Goal: Task Accomplishment & Management: Complete application form

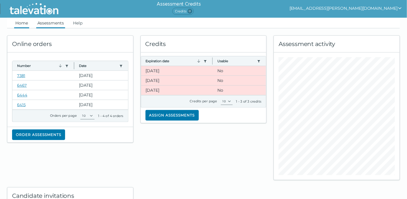
click at [54, 22] on link "Assessments" at bounding box center [50, 23] width 29 height 11
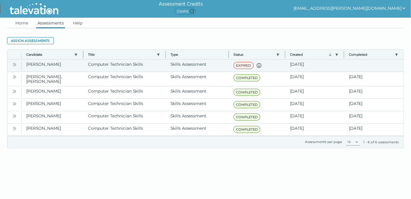
click at [13, 63] on icon "Open" at bounding box center [14, 64] width 2 height 3
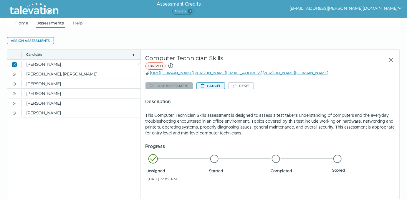
click at [214, 85] on button "Cancel" at bounding box center [210, 85] width 29 height 7
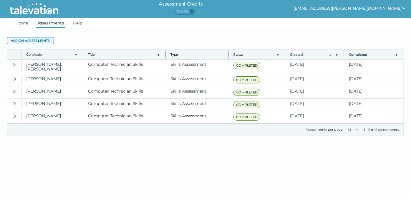
click at [34, 40] on button "Assign assessments" at bounding box center [30, 40] width 47 height 7
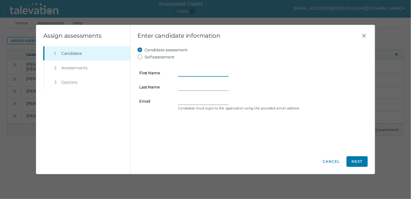
click at [185, 71] on input "First Name" at bounding box center [203, 72] width 51 height 7
paste input "Ernest Garnett"
type input "Ernest Garnett"
click at [185, 82] on form "First Name Ernest Garnett Last Name Email Candidate must login to the applicati…" at bounding box center [253, 86] width 230 height 52
drag, startPoint x: 185, startPoint y: 82, endPoint x: 181, endPoint y: 88, distance: 6.7
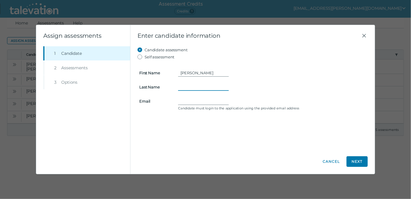
click at [181, 88] on input "Last Name" at bounding box center [203, 86] width 51 height 7
paste input "Ernest Garnett"
click at [181, 86] on input "Ernest Garnett" at bounding box center [203, 86] width 51 height 7
type input "Garnett"
click at [192, 72] on input "Ernest Garnett" at bounding box center [203, 72] width 51 height 7
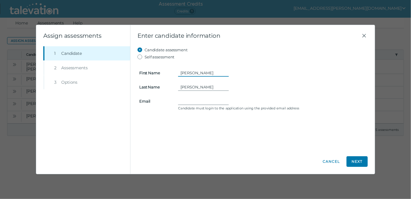
drag, startPoint x: 193, startPoint y: 72, endPoint x: 250, endPoint y: 74, distance: 56.9
click at [250, 74] on div "Ernest Garnett" at bounding box center [272, 72] width 188 height 7
type input "Ernest"
click at [186, 98] on input "Email" at bounding box center [203, 100] width 51 height 7
paste input "Ernest.garnett@yahoo.com"
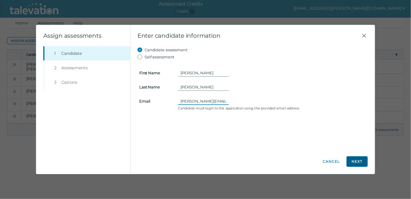
type input "Ernest.garnett@yahoo.com"
click at [362, 160] on button "Next" at bounding box center [357, 161] width 21 height 11
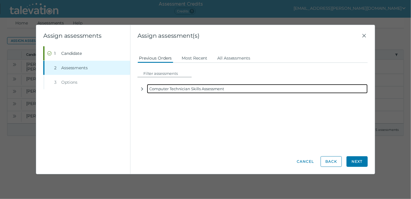
click at [194, 88] on div "Computer Technician Skills Assessment" at bounding box center [257, 88] width 221 height 9
click at [140, 88] on icon "button" at bounding box center [142, 89] width 5 height 5
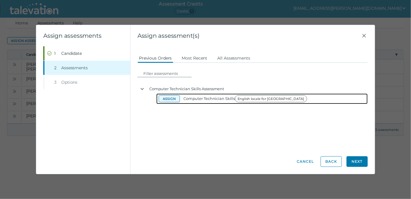
click at [169, 99] on button "Assign" at bounding box center [169, 98] width 21 height 7
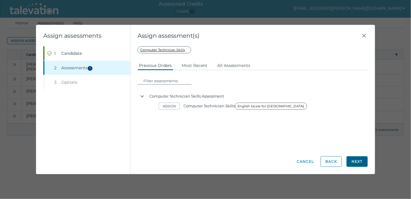
click at [359, 159] on button "Next" at bounding box center [357, 161] width 21 height 11
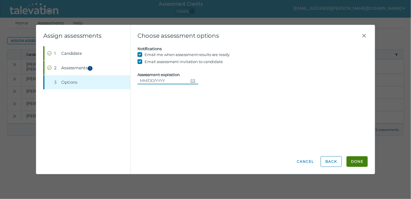
click at [193, 81] on icon "Choose date" at bounding box center [193, 80] width 5 height 5
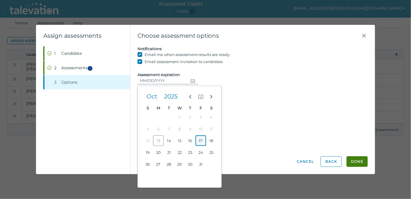
click at [201, 139] on button "17" at bounding box center [201, 140] width 11 height 11
type input "10/17/2025"
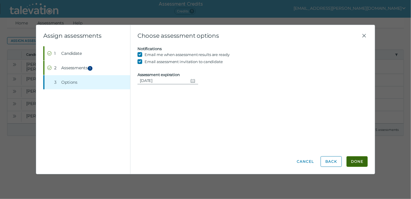
click at [357, 161] on button "Done" at bounding box center [357, 161] width 21 height 11
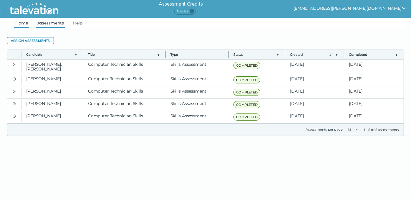
click at [24, 24] on link "Home" at bounding box center [21, 23] width 15 height 11
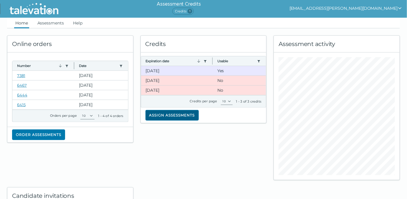
click at [158, 114] on button "Assign assessments" at bounding box center [171, 115] width 53 height 11
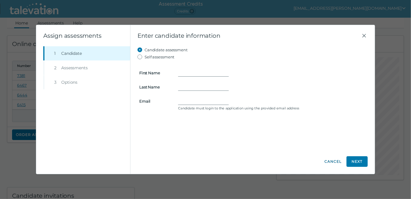
click at [335, 161] on button "Cancel" at bounding box center [333, 161] width 18 height 11
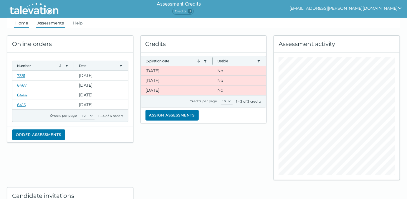
click at [59, 22] on link "Assessments" at bounding box center [50, 23] width 29 height 11
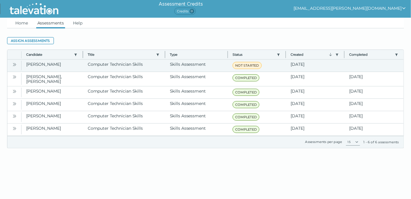
click at [16, 65] on icon "Open" at bounding box center [14, 64] width 5 height 5
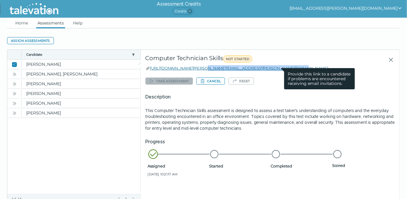
drag, startPoint x: 285, startPoint y: 66, endPoint x: 194, endPoint y: 66, distance: 91.0
click at [193, 66] on div "https://candidate.talevation.com/?email=Ernest.garnett@yahoo.com Provide this l…" at bounding box center [269, 68] width 249 height 6
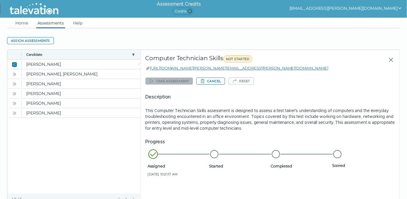
click at [296, 83] on div "Take assessment Cancel Reset Description This Computer Technician Skills assess…" at bounding box center [269, 128] width 249 height 104
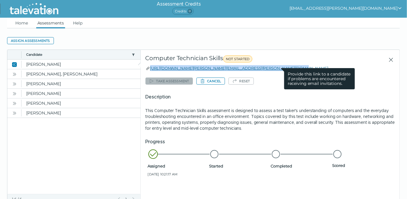
drag, startPoint x: 288, startPoint y: 69, endPoint x: 150, endPoint y: 69, distance: 137.5
click at [150, 69] on div "https://candidate.talevation.com/?email=Ernest.garnett@yahoo.com Provide this l…" at bounding box center [269, 68] width 249 height 6
copy link "https://candidate.talevation.com/?email=Ernest.garnett@yahoo.com"
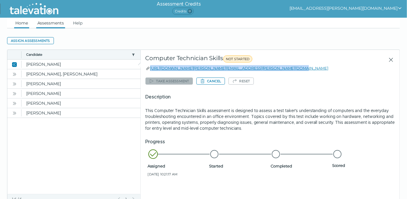
click at [26, 22] on link "Home" at bounding box center [21, 23] width 15 height 11
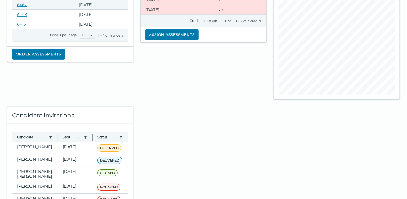
scroll to position [107, 0]
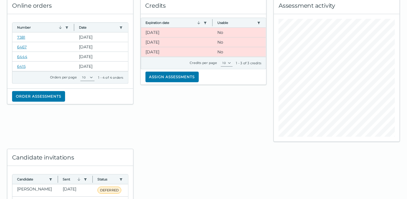
scroll to position [107, 0]
